Goal: Transaction & Acquisition: Purchase product/service

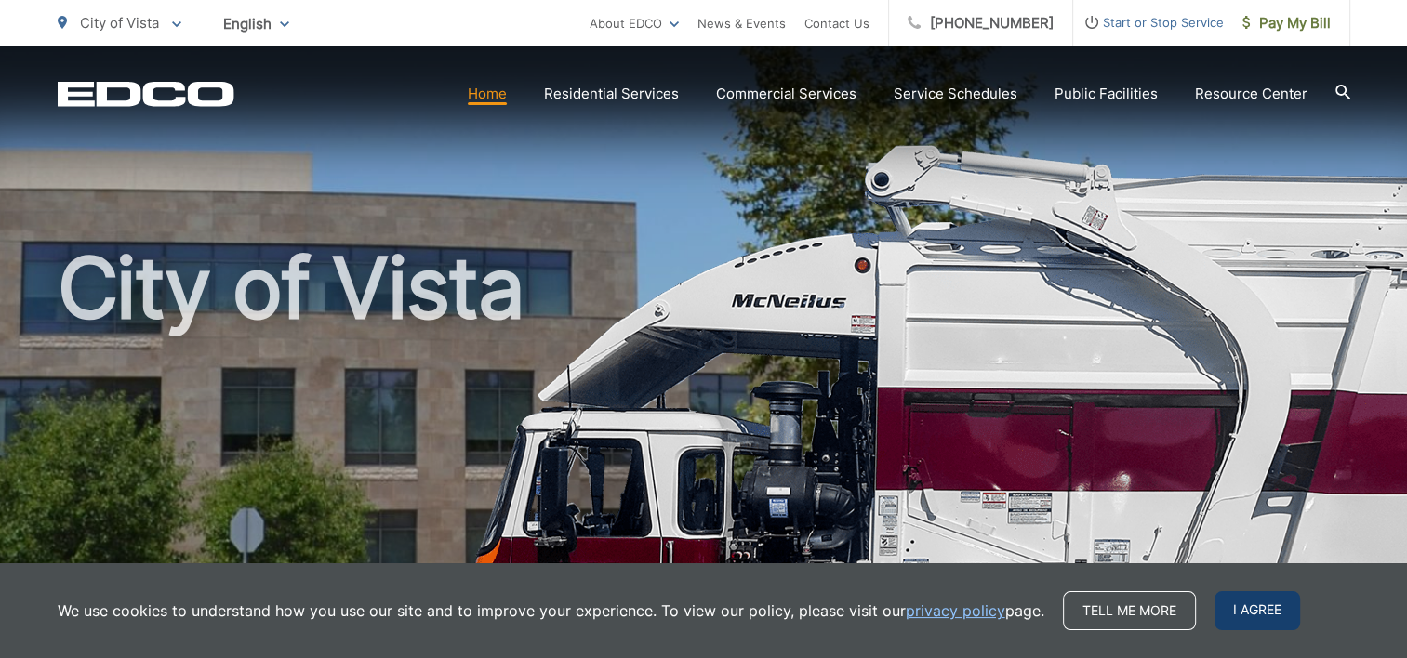
click at [1251, 614] on span "I agree" at bounding box center [1257, 610] width 86 height 39
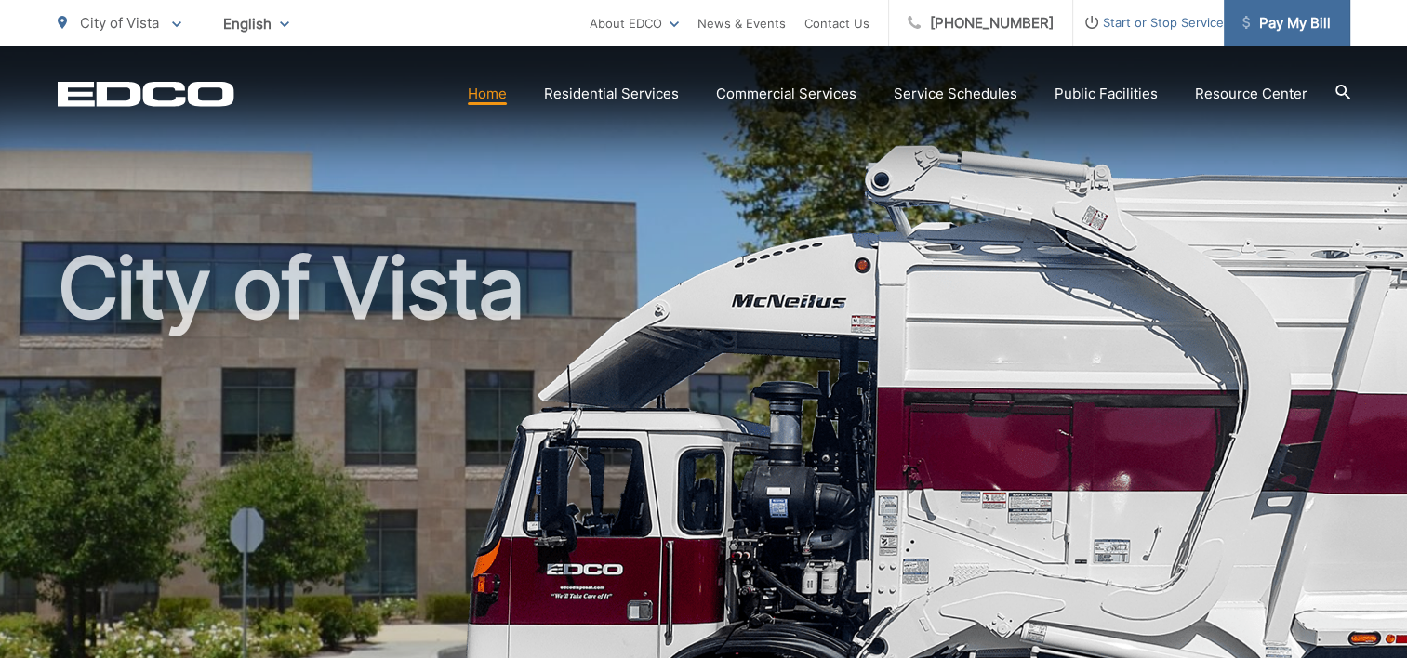
click at [1292, 19] on span "Pay My Bill" at bounding box center [1286, 23] width 88 height 22
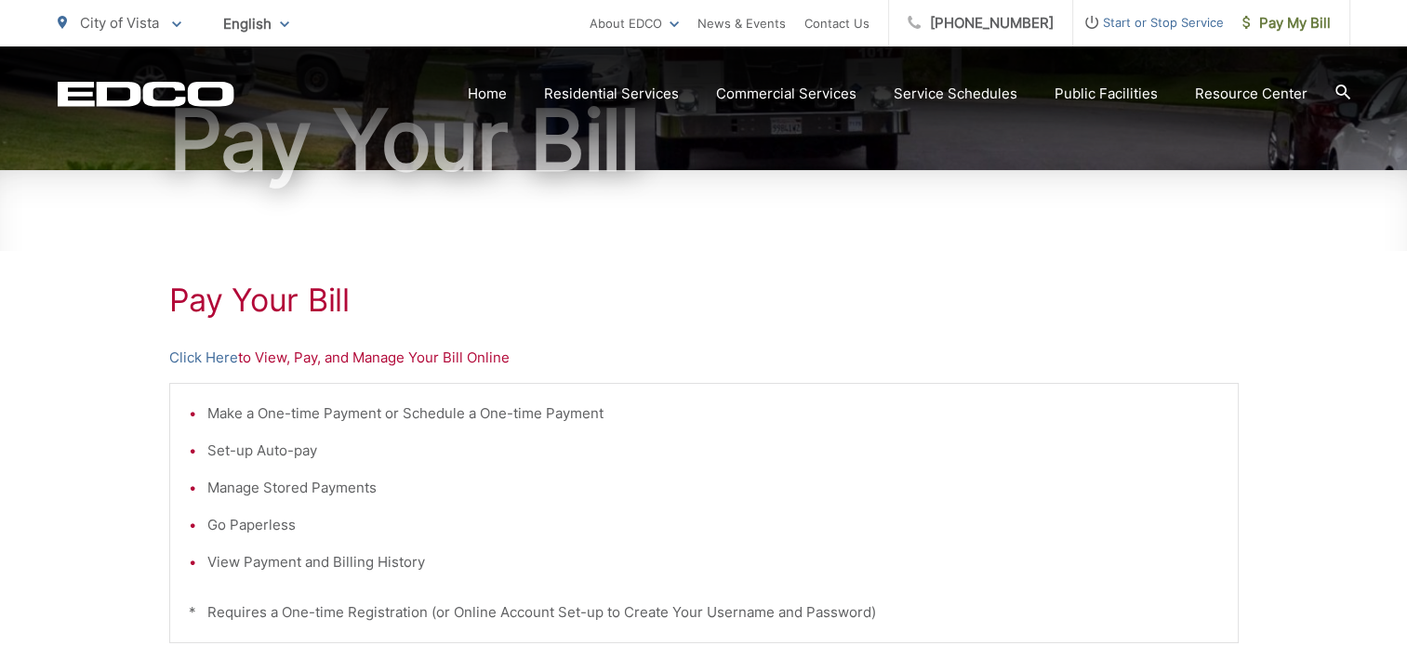
scroll to position [372, 0]
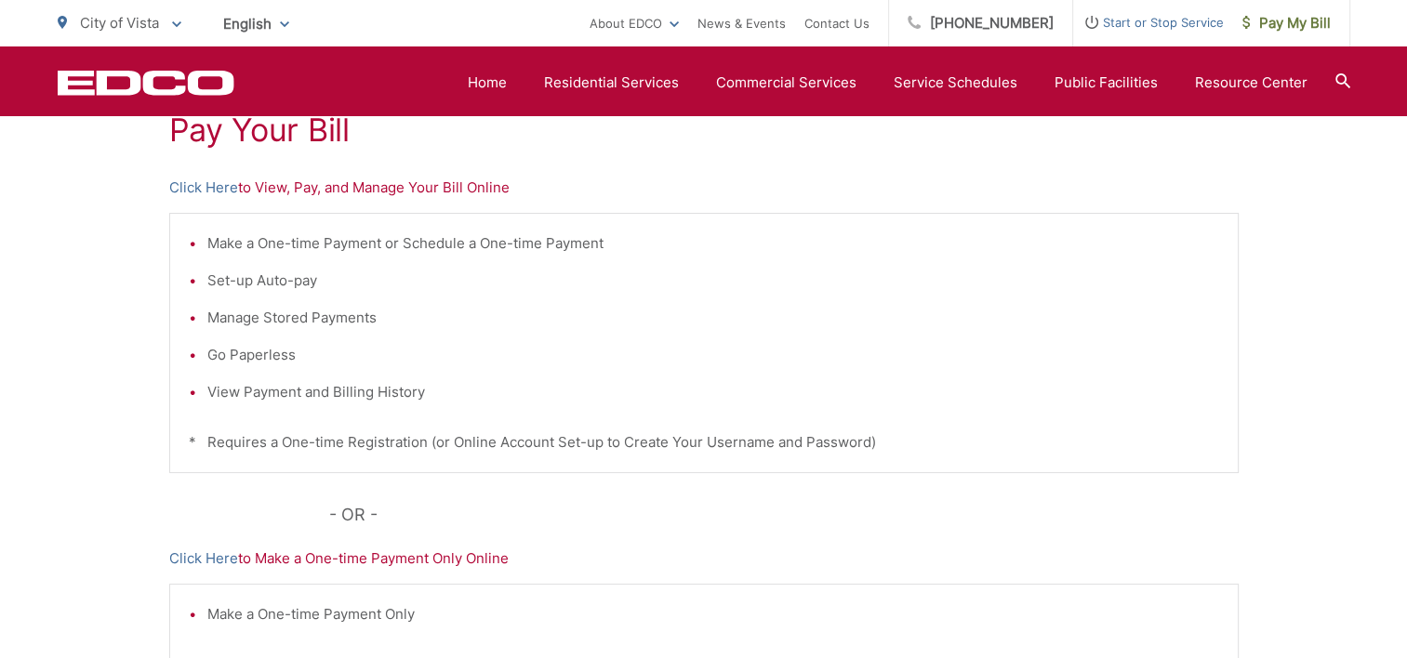
click at [433, 192] on p "Click Here to View, Pay, and Manage Your Bill Online" at bounding box center [703, 188] width 1069 height 22
click at [182, 190] on link "Click Here" at bounding box center [203, 188] width 69 height 22
click at [188, 185] on link "Click Here" at bounding box center [203, 188] width 69 height 22
